Goal: Task Accomplishment & Management: Manage account settings

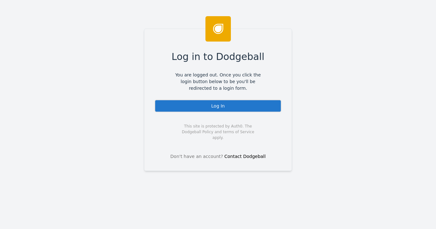
click at [206, 106] on div "Log In" at bounding box center [217, 106] width 127 height 13
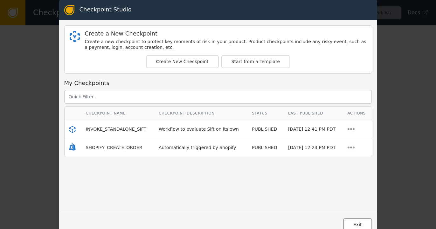
click at [361, 226] on button "Exit" at bounding box center [357, 225] width 29 height 13
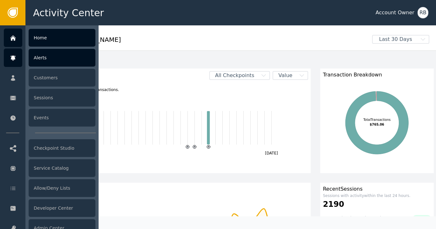
click at [39, 64] on div "Alerts" at bounding box center [62, 58] width 67 height 18
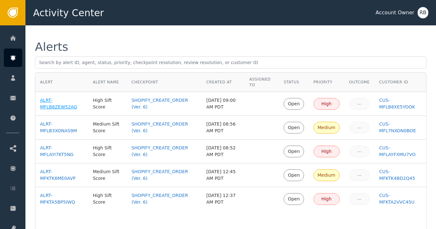
click at [67, 108] on div "ALRT-MFLB8ZEW52AG" at bounding box center [61, 103] width 43 height 13
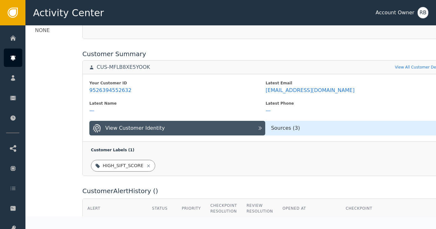
scroll to position [234, 0]
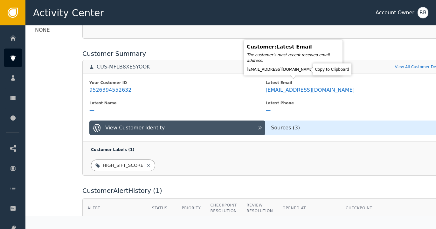
drag, startPoint x: 303, startPoint y: 70, endPoint x: 316, endPoint y: 72, distance: 13.2
click at [316, 70] on icon at bounding box center [319, 69] width 6 height 6
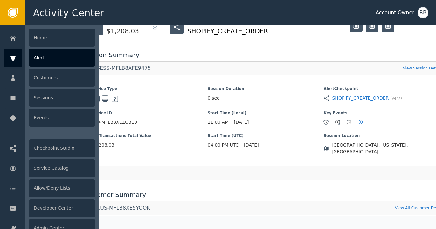
scroll to position [90, 0]
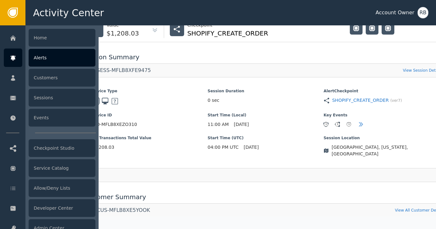
click at [55, 62] on div "Alerts" at bounding box center [62, 58] width 67 height 18
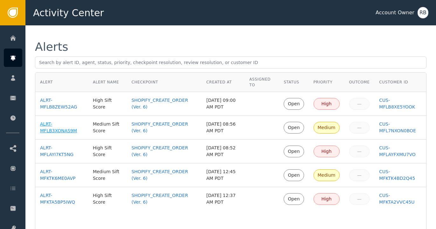
click at [50, 132] on div "ALRT-MFLB3XONAS9M" at bounding box center [61, 127] width 43 height 13
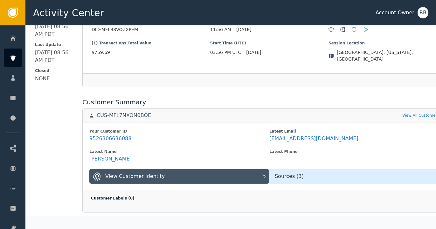
scroll to position [186, 0]
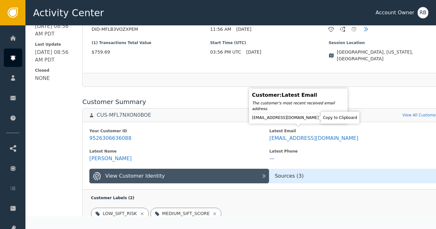
click at [321, 117] on icon at bounding box center [324, 118] width 6 height 6
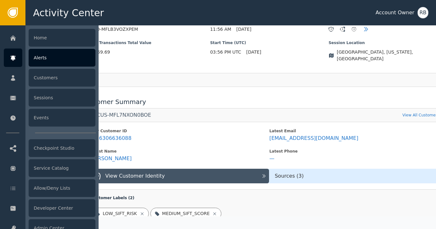
click at [43, 61] on div "Alerts" at bounding box center [62, 58] width 67 height 18
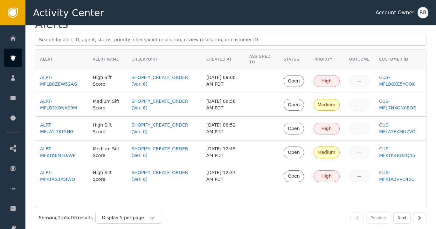
scroll to position [32, 0]
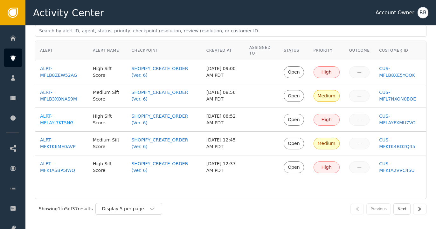
click at [40, 123] on div "ALRT-MFLAYI7KT5NG" at bounding box center [61, 119] width 43 height 13
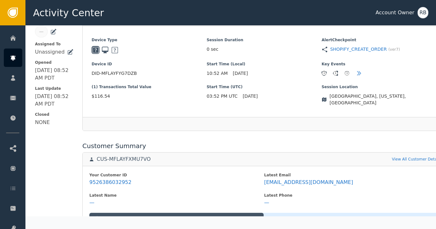
scroll to position [209, 0]
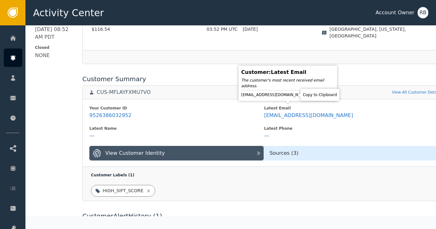
click at [311, 95] on icon at bounding box center [313, 94] width 4 height 5
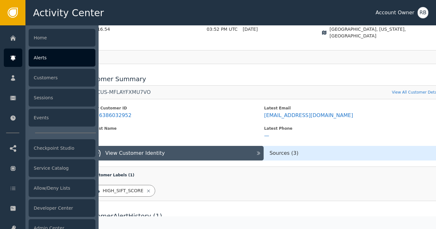
click at [54, 60] on div "Alerts" at bounding box center [62, 58] width 67 height 18
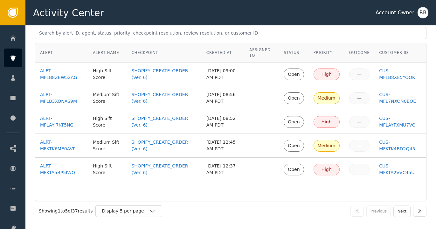
scroll to position [35, 0]
